Goal: Obtain resource: Obtain resource

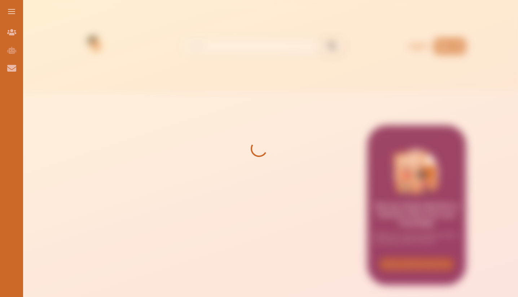
click at [182, 132] on div at bounding box center [259, 148] width 518 height 297
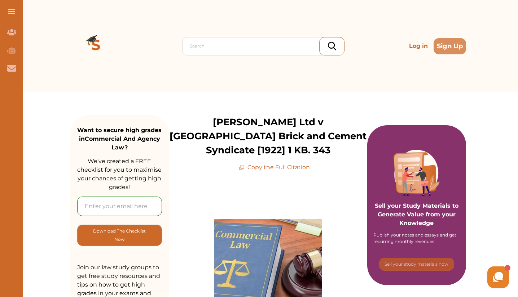
click at [246, 169] on p "Copy the Full Citation" at bounding box center [274, 167] width 71 height 9
click at [241, 168] on icon at bounding box center [242, 168] width 6 height 6
click at [257, 170] on p "Copy the Full Citation" at bounding box center [274, 167] width 71 height 9
click at [247, 169] on p "Copy the Full Citation" at bounding box center [274, 167] width 71 height 9
click at [253, 168] on p "Copy the Full Citation" at bounding box center [274, 167] width 71 height 9
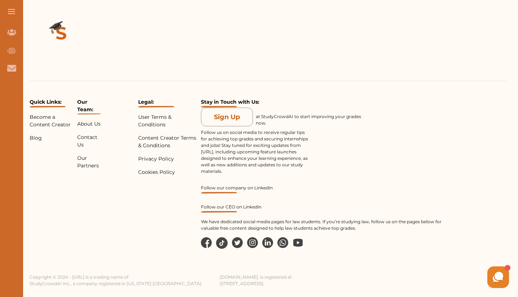
scroll to position [1086, 0]
drag, startPoint x: 98, startPoint y: 283, endPoint x: 138, endPoint y: 287, distance: 39.8
click at [138, 287] on div "Quick Links: Become a Content Creator Blog Our Team: About Us Contact Us Our Pa…" at bounding box center [268, 137] width 500 height 299
copy p "StudyCrowdAI Inc"
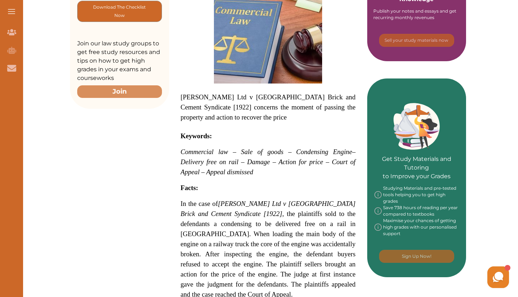
scroll to position [39, 0]
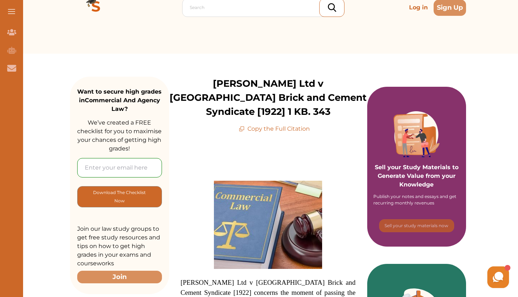
click at [293, 128] on p "Copy the Full Citation" at bounding box center [274, 129] width 71 height 9
click at [269, 129] on p "Copy the Full Citation" at bounding box center [274, 129] width 71 height 9
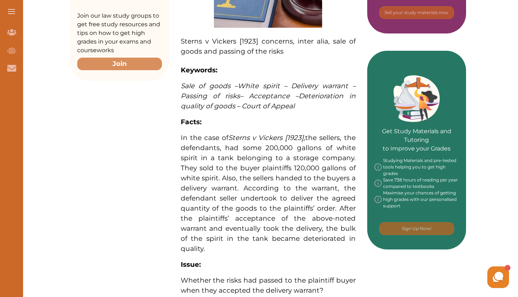
scroll to position [250, 0]
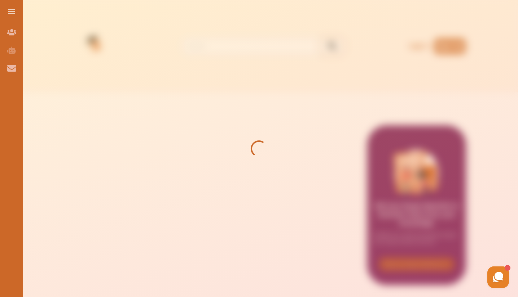
click at [183, 95] on div at bounding box center [259, 148] width 518 height 297
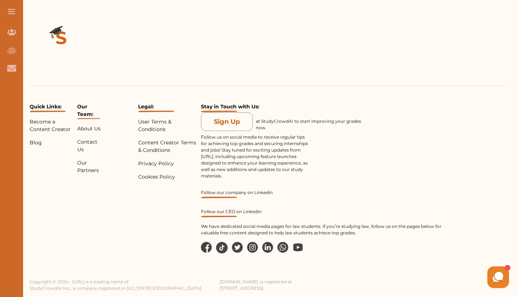
scroll to position [989, 0]
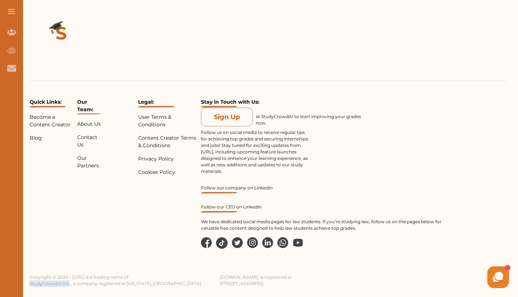
drag, startPoint x: 137, startPoint y: 285, endPoint x: 97, endPoint y: 283, distance: 39.7
click at [97, 283] on div "Quick Links: Become a Content Creator Blog Our Team: About Us Contact Us Our Pa…" at bounding box center [268, 137] width 500 height 299
copy p "StudyCrowdAI Inc"
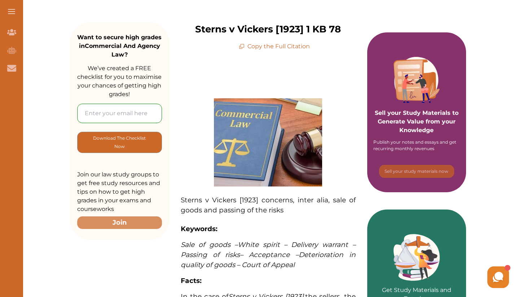
scroll to position [0, 0]
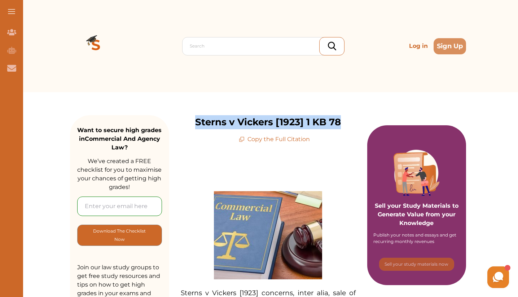
drag, startPoint x: 192, startPoint y: 121, endPoint x: 345, endPoint y: 123, distance: 152.8
click at [345, 123] on div "Sterns v Vickers [1923] 1 KB 78 Copy the Full Citation" at bounding box center [268, 129] width 198 height 28
copy p "Sterns v Vickers [1923] 1 KB 78"
